Goal: Find specific page/section: Find specific page/section

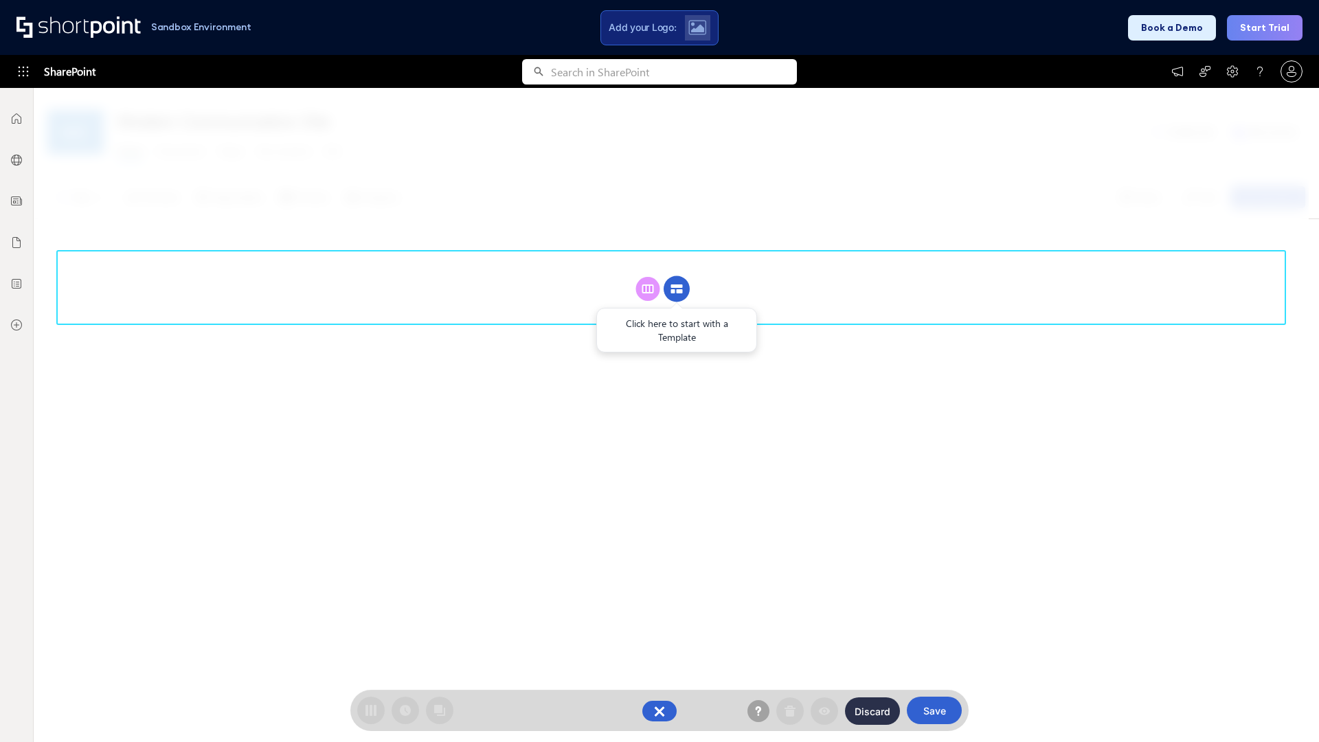
click at [677, 289] on circle at bounding box center [677, 289] width 26 height 26
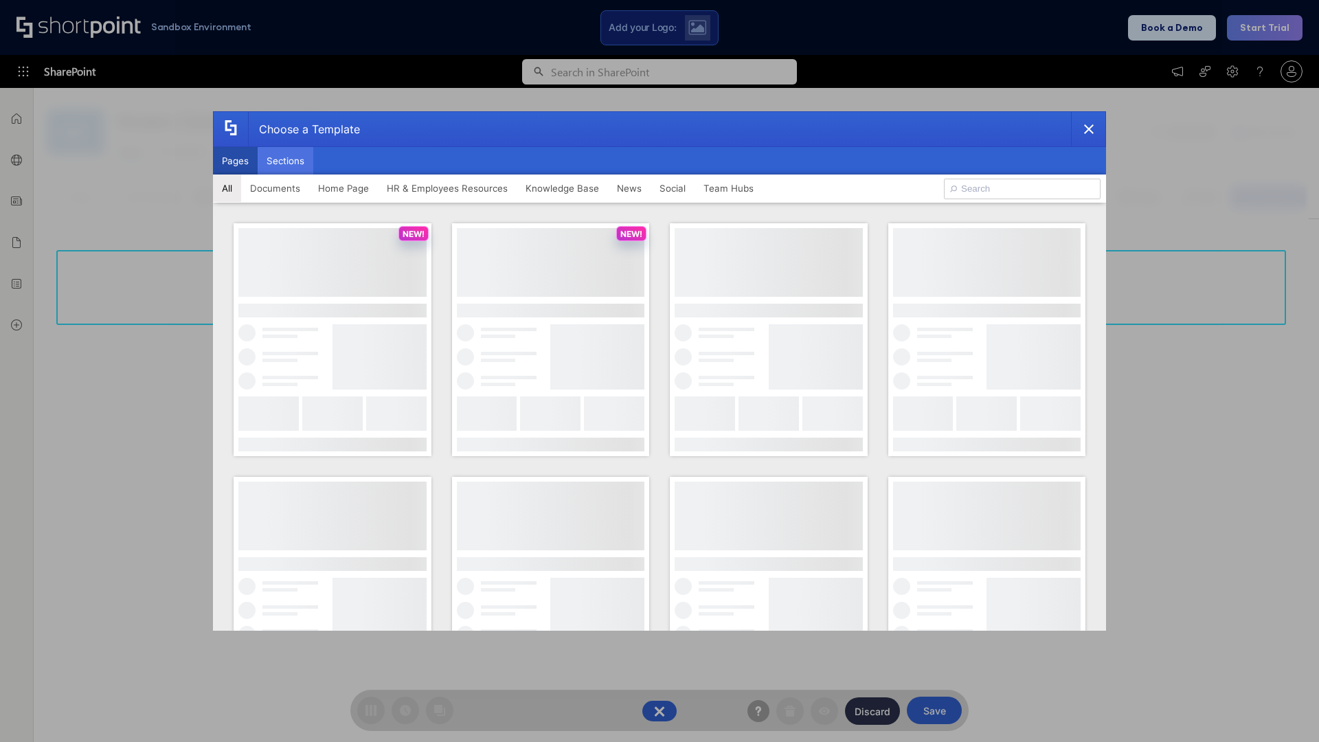
click at [285, 161] on button "Sections" at bounding box center [286, 160] width 56 height 27
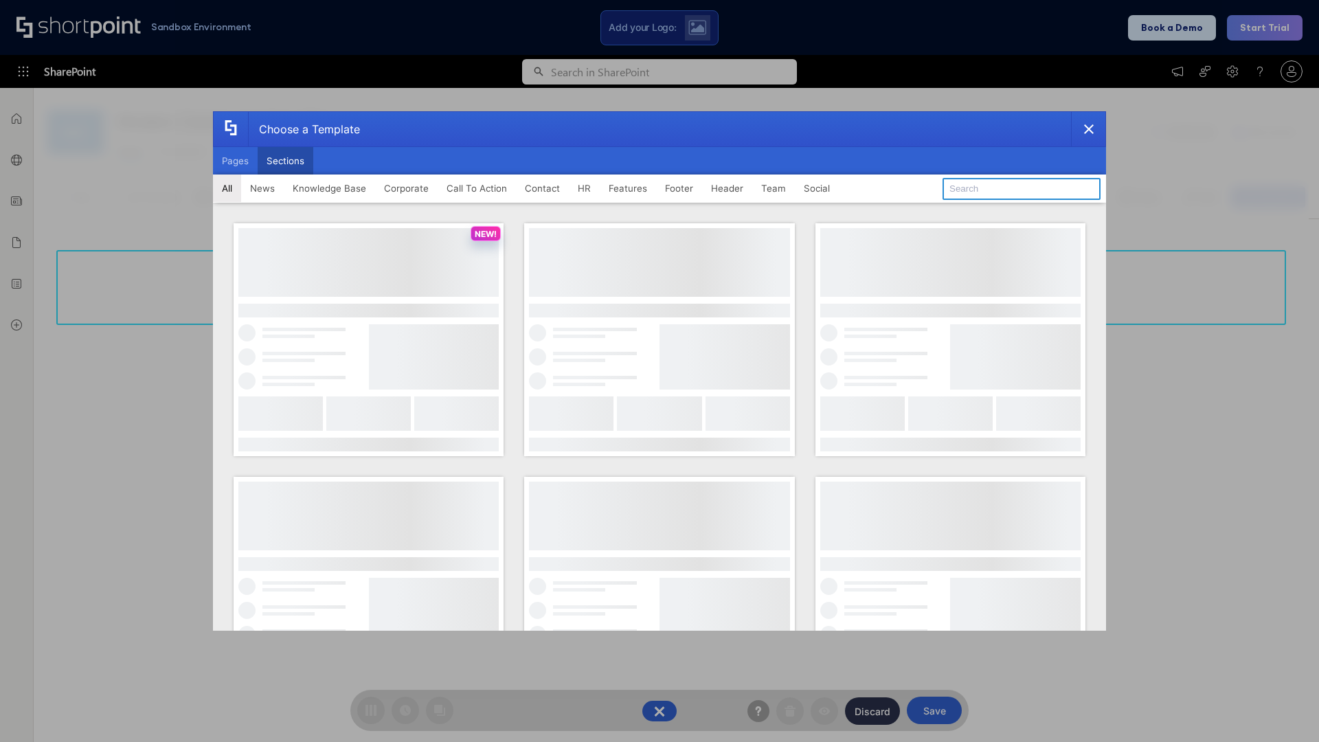
type input "Quick Links"
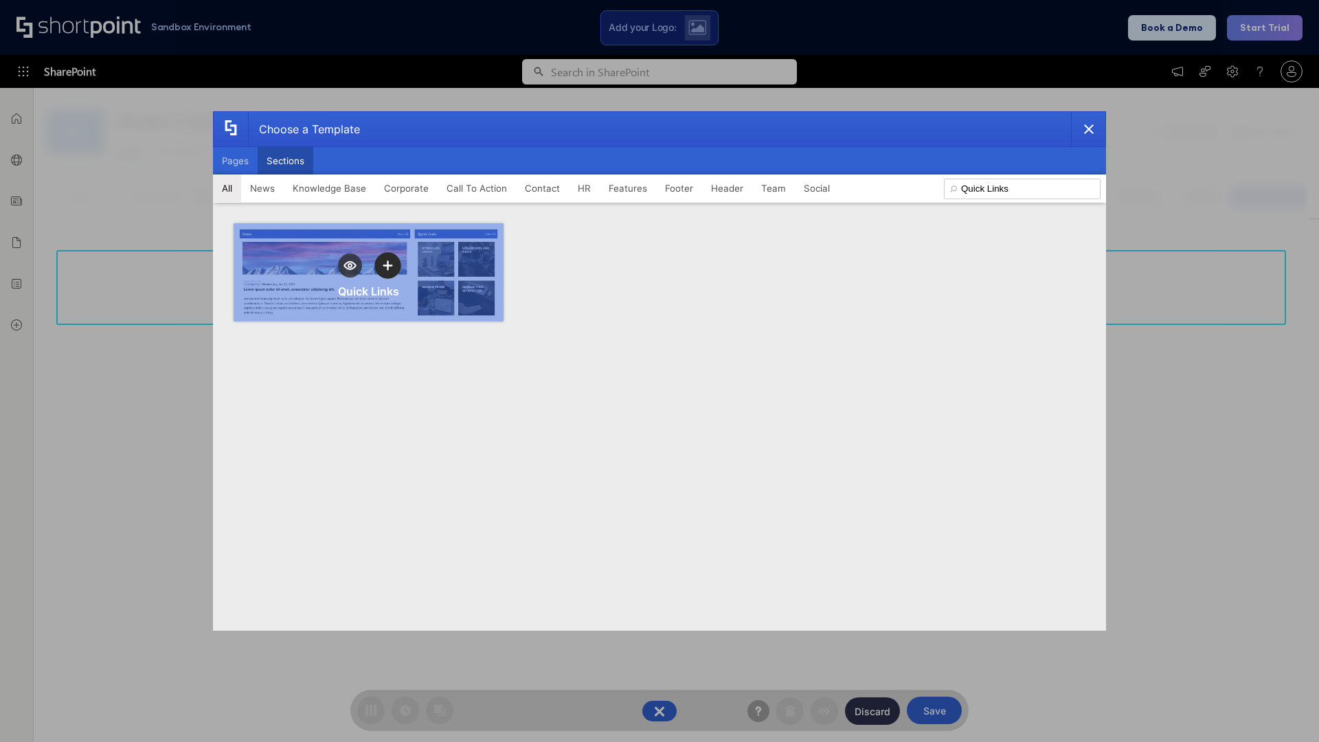
click at [388, 265] on icon "template selector" at bounding box center [388, 265] width 10 height 10
